Goal: Task Accomplishment & Management: Manage account settings

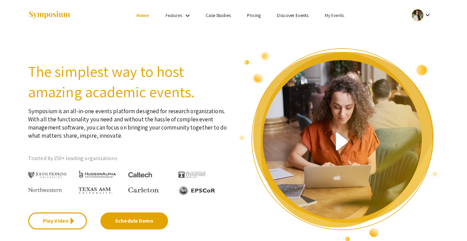
click at [335, 16] on link "My Events" at bounding box center [334, 15] width 19 height 6
click at [342, 35] on button "Events I've organized" at bounding box center [346, 30] width 58 height 16
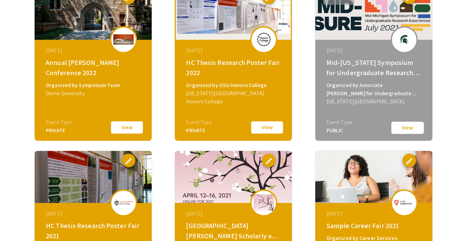
scroll to position [1229, 0]
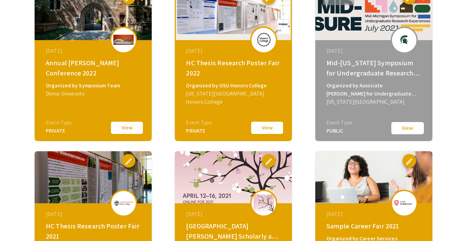
click at [126, 130] on button "View" at bounding box center [127, 128] width 34 height 14
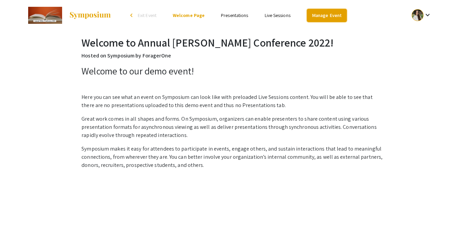
click at [336, 19] on link "Manage Event" at bounding box center [327, 15] width 40 height 13
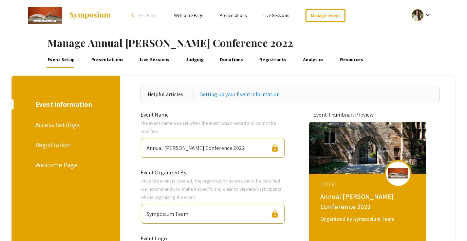
click at [302, 56] on link "Analytics" at bounding box center [313, 60] width 23 height 16
